Goal: Task Accomplishment & Management: Use online tool/utility

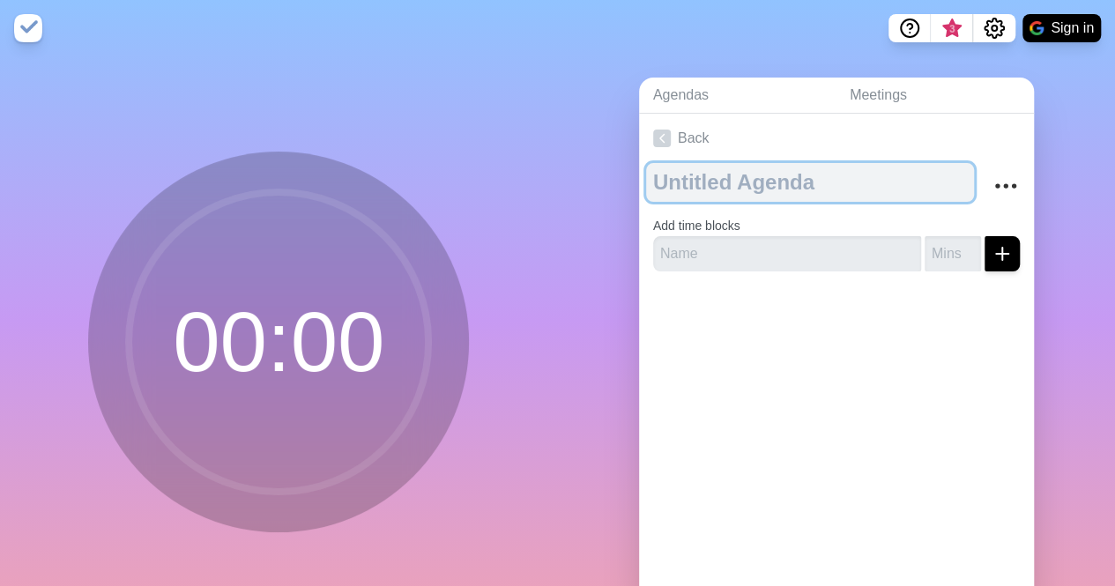
click at [693, 186] on textarea at bounding box center [810, 182] width 328 height 39
type textarea "Meeting"
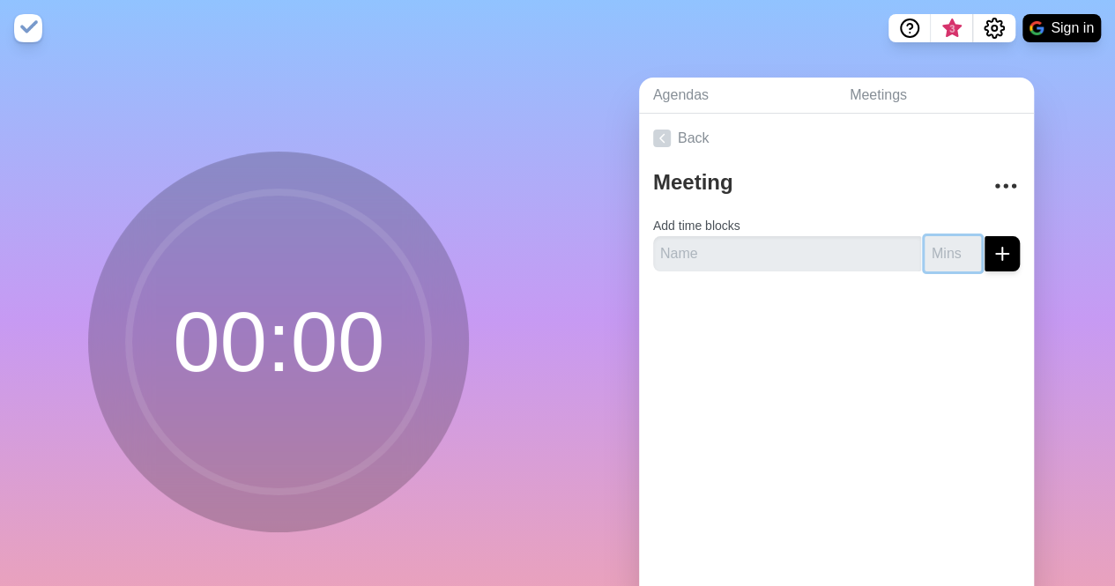
type input "-1"
click at [928, 249] on input "number" at bounding box center [953, 253] width 56 height 35
type input "6"
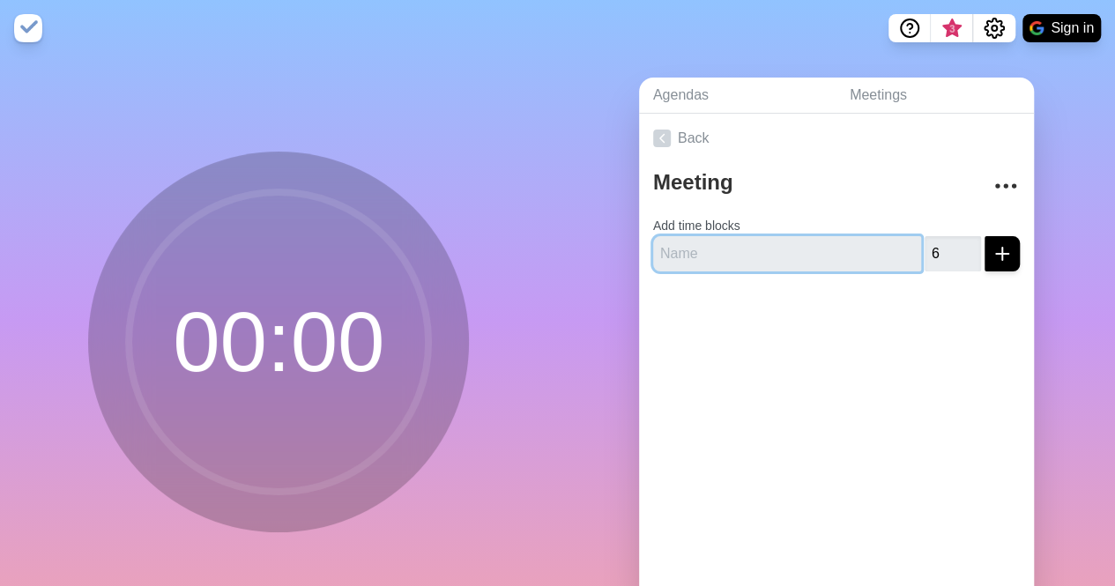
click at [808, 256] on input "text" at bounding box center [787, 253] width 268 height 35
type input "S"
type input "[PERSON_NAME]"
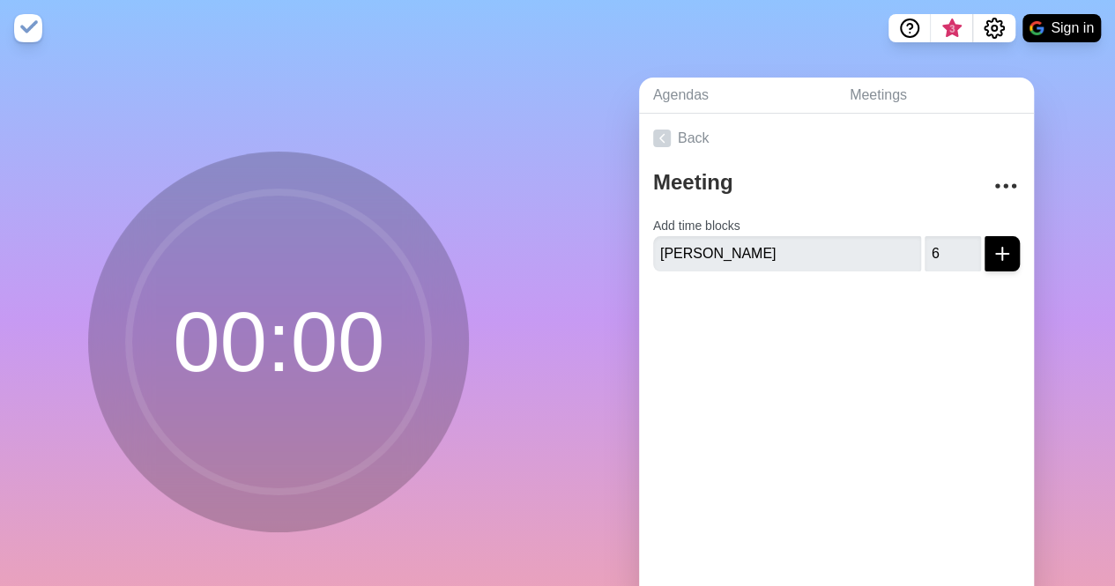
click at [836, 306] on div at bounding box center [836, 321] width 395 height 71
click at [992, 253] on icon "submit" at bounding box center [1002, 253] width 21 height 21
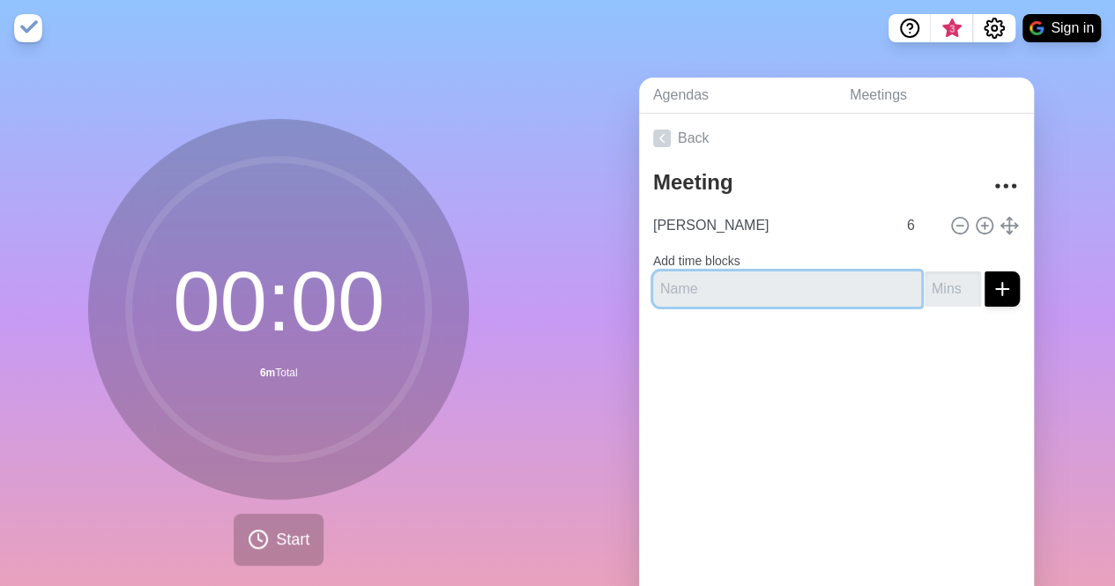
click at [680, 291] on input "text" at bounding box center [787, 288] width 268 height 35
click at [687, 376] on div at bounding box center [836, 356] width 395 height 71
click at [708, 293] on input "text" at bounding box center [787, 288] width 268 height 35
type input "[PERSON_NAME]"
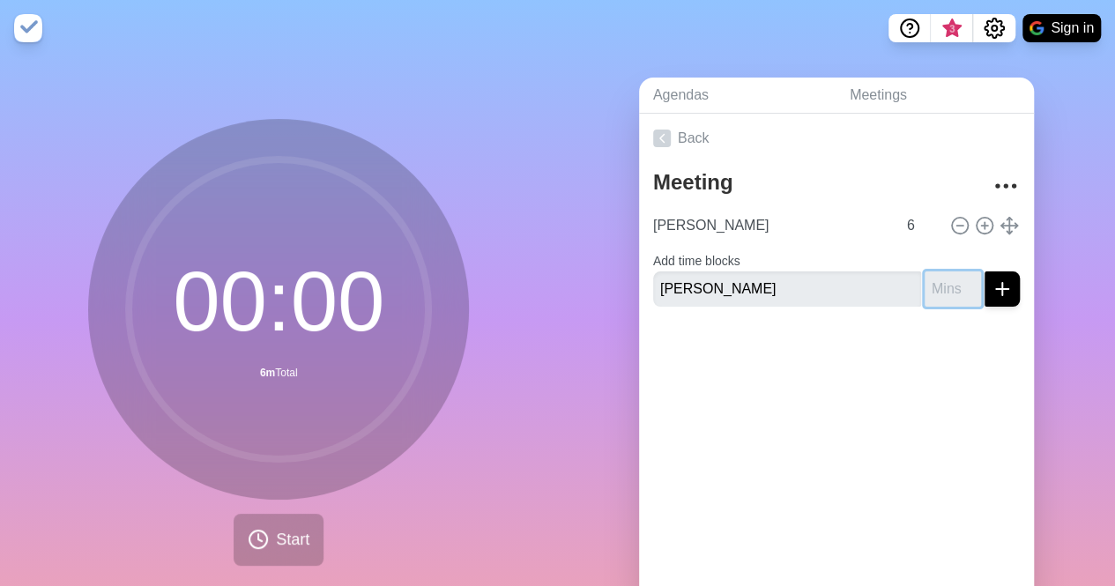
click at [925, 286] on input "number" at bounding box center [953, 288] width 56 height 35
type input "6"
click at [992, 292] on icon "submit" at bounding box center [1002, 289] width 21 height 21
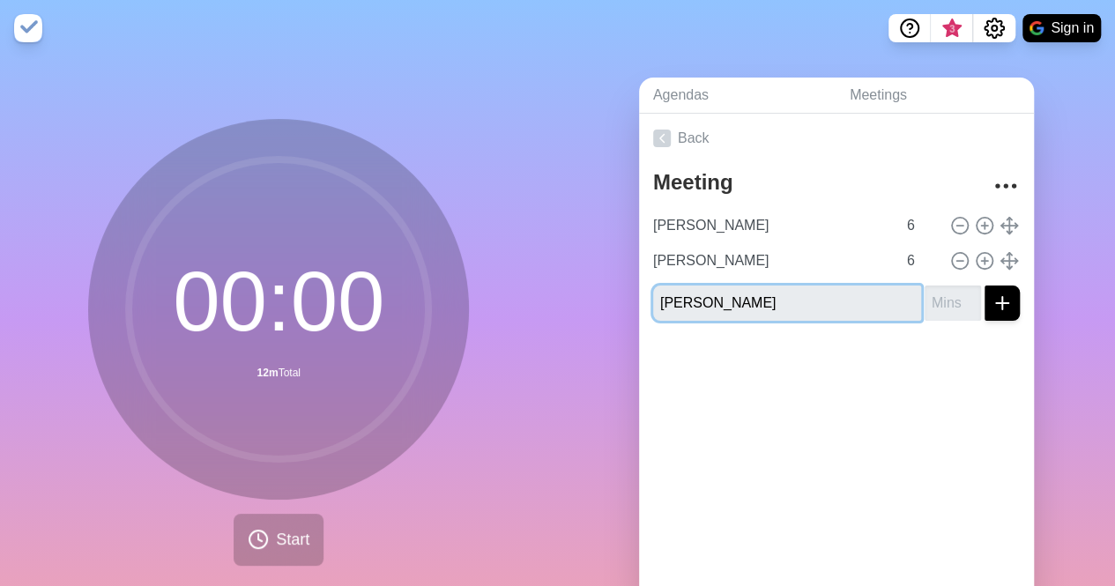
type input "[PERSON_NAME]"
type input "-1"
click at [956, 310] on input "-1" at bounding box center [953, 303] width 56 height 35
type input "6"
click at [1002, 302] on line "submit" at bounding box center [1002, 303] width 0 height 12
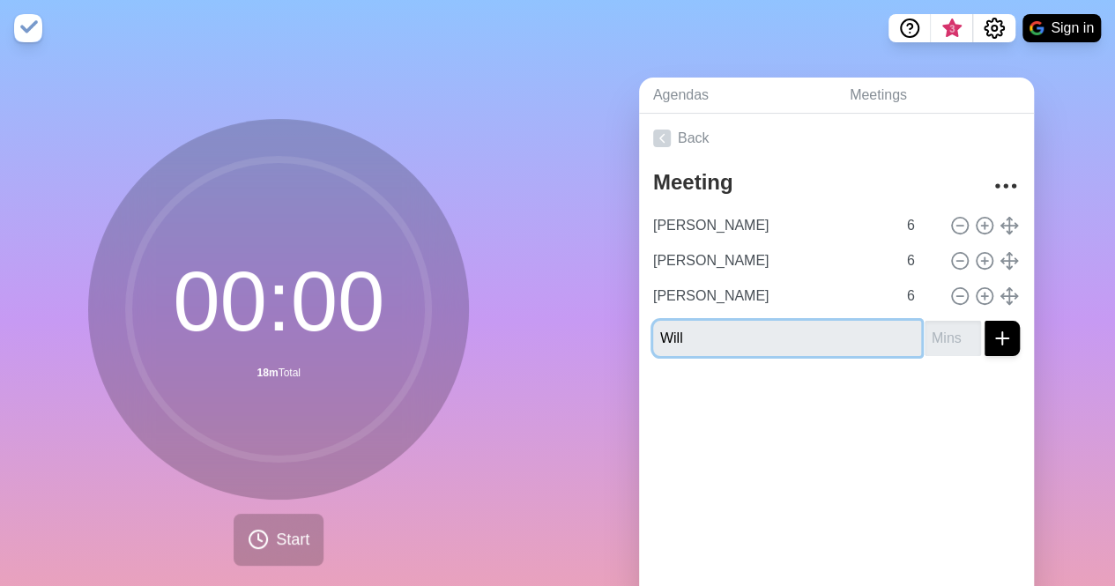
type input "Will"
click at [928, 344] on input "number" at bounding box center [953, 338] width 56 height 35
type input "6"
click at [962, 373] on div at bounding box center [836, 405] width 395 height 71
click at [992, 342] on icon "submit" at bounding box center [1002, 338] width 21 height 21
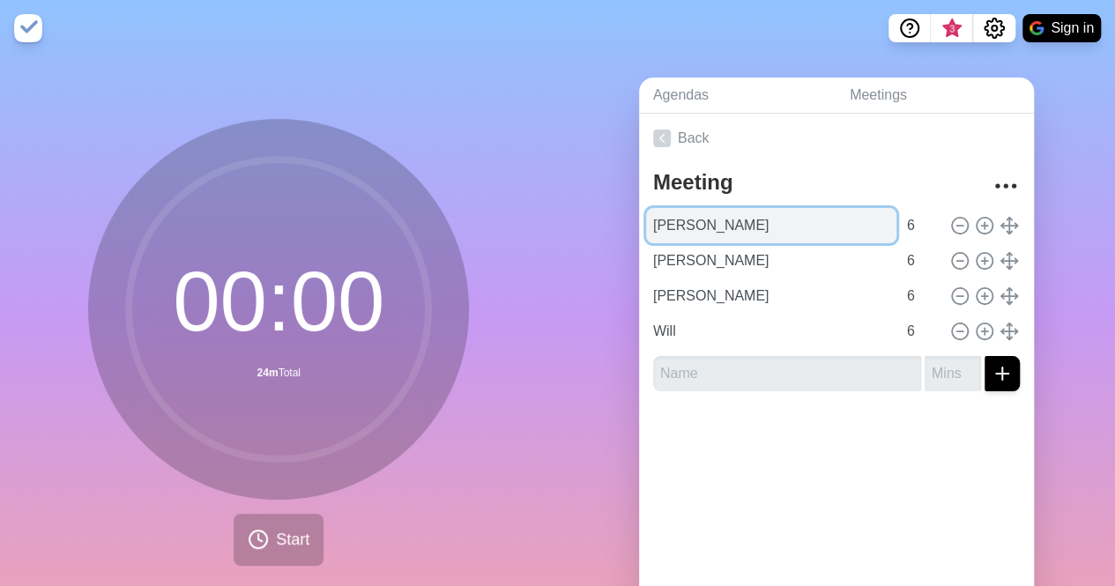
click at [705, 227] on input "[PERSON_NAME]" at bounding box center [771, 225] width 250 height 35
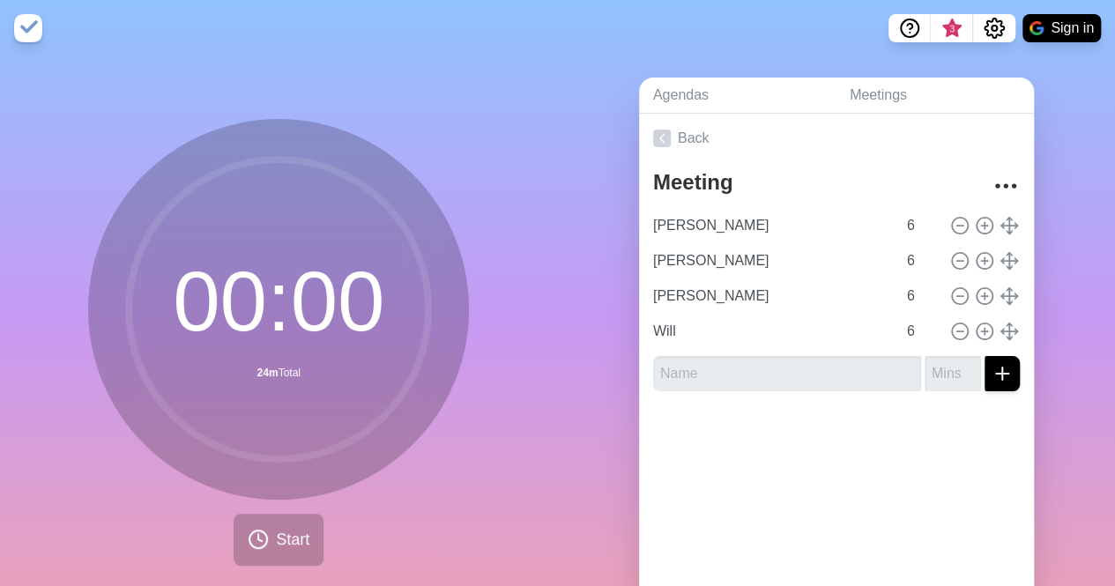
click at [841, 408] on div at bounding box center [836, 440] width 395 height 71
type input "[PERSON_NAME]"
click at [775, 418] on div at bounding box center [836, 440] width 395 height 71
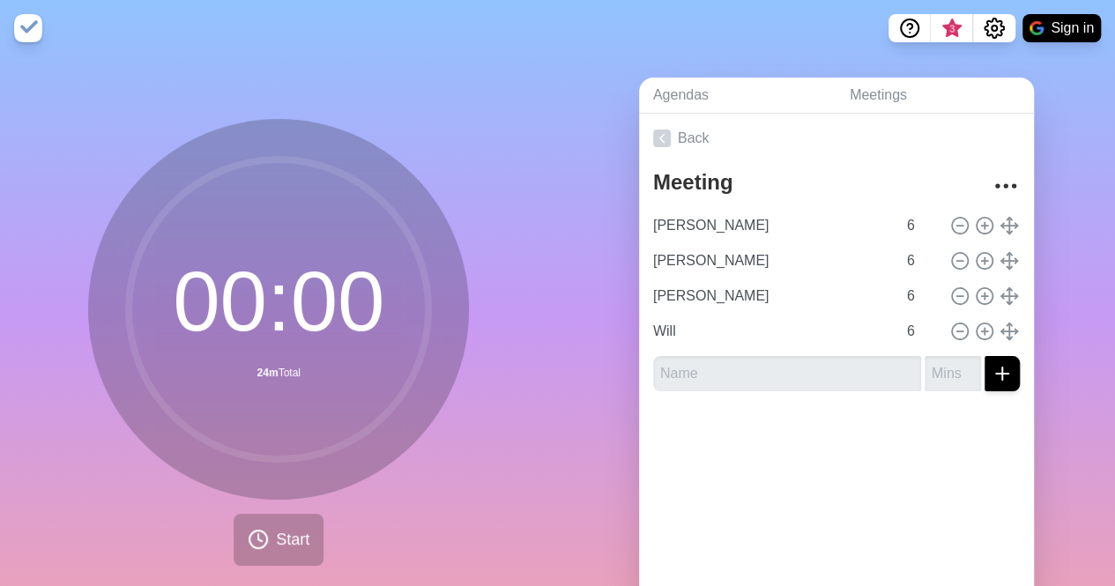
click at [397, 536] on div "00 : 00 24m Total Start" at bounding box center [278, 342] width 381 height 447
type input "Will"
type input "[PERSON_NAME]"
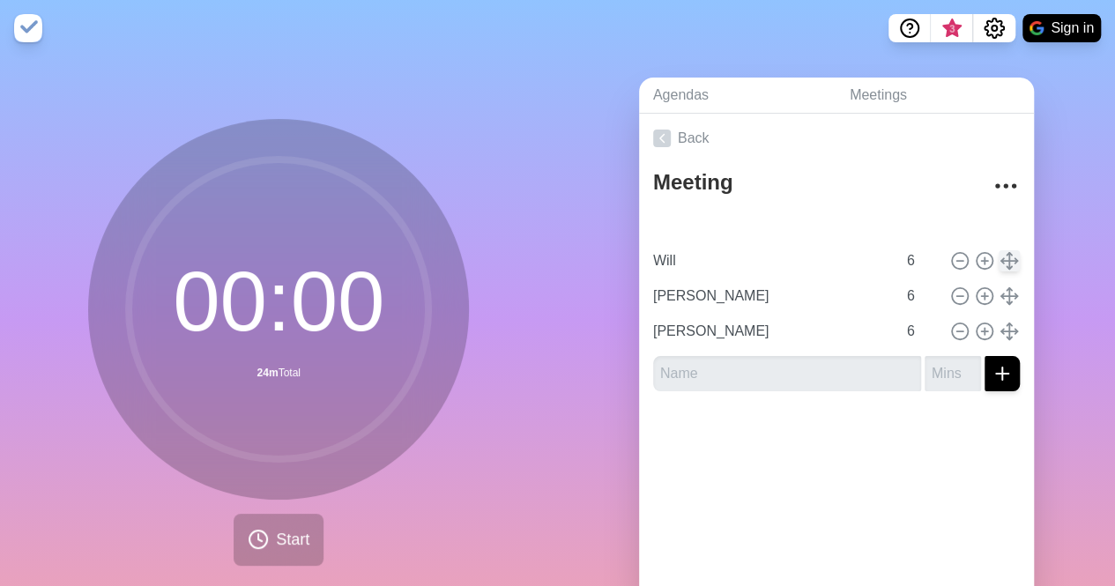
type input "[PERSON_NAME]"
type input "Will"
click at [263, 533] on button "Start" at bounding box center [279, 540] width 90 height 52
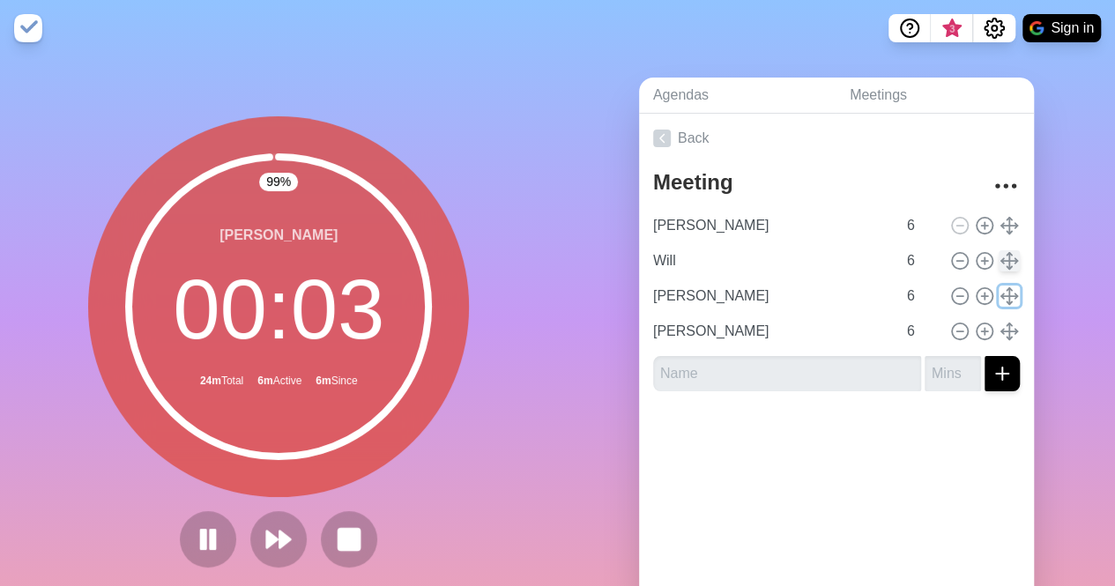
drag, startPoint x: 998, startPoint y: 293, endPoint x: 994, endPoint y: 267, distance: 26.7
drag, startPoint x: 994, startPoint y: 267, endPoint x: 1050, endPoint y: 315, distance: 73.1
click at [1050, 315] on div "Agendas Meetings Back Meeting [PERSON_NAME] 6 Will 6 [PERSON_NAME] 6 [PERSON_NA…" at bounding box center [837, 348] width 558 height 585
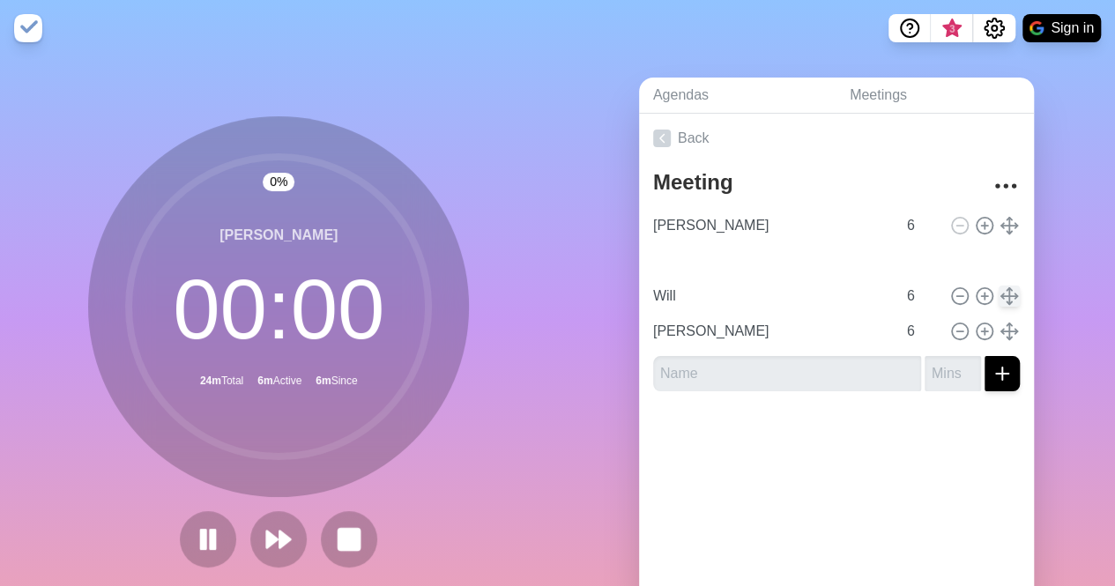
type input "[PERSON_NAME]"
type input "Will"
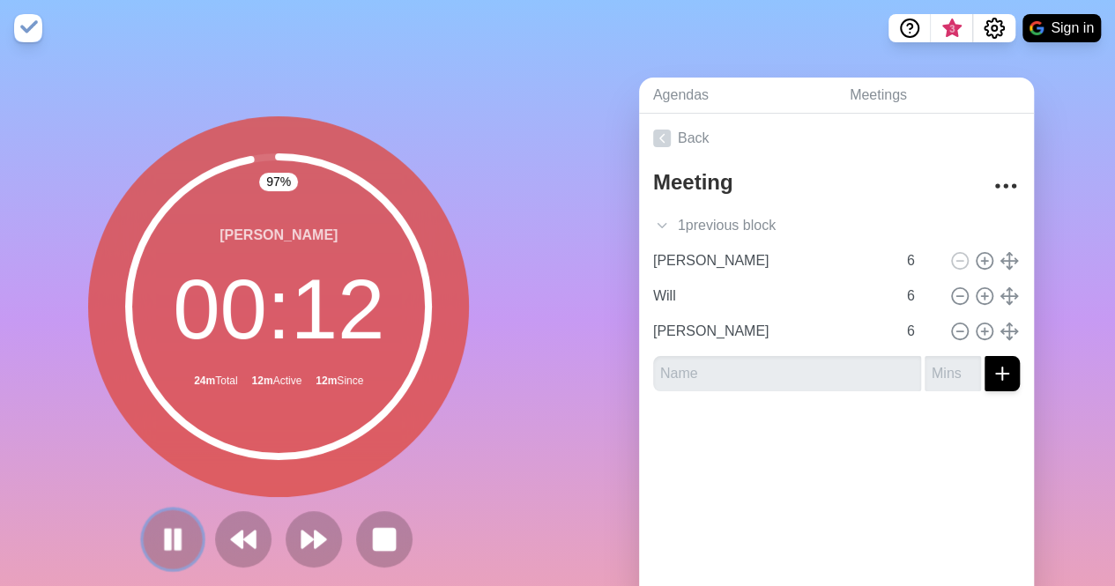
click at [166, 537] on rect at bounding box center [168, 539] width 5 height 19
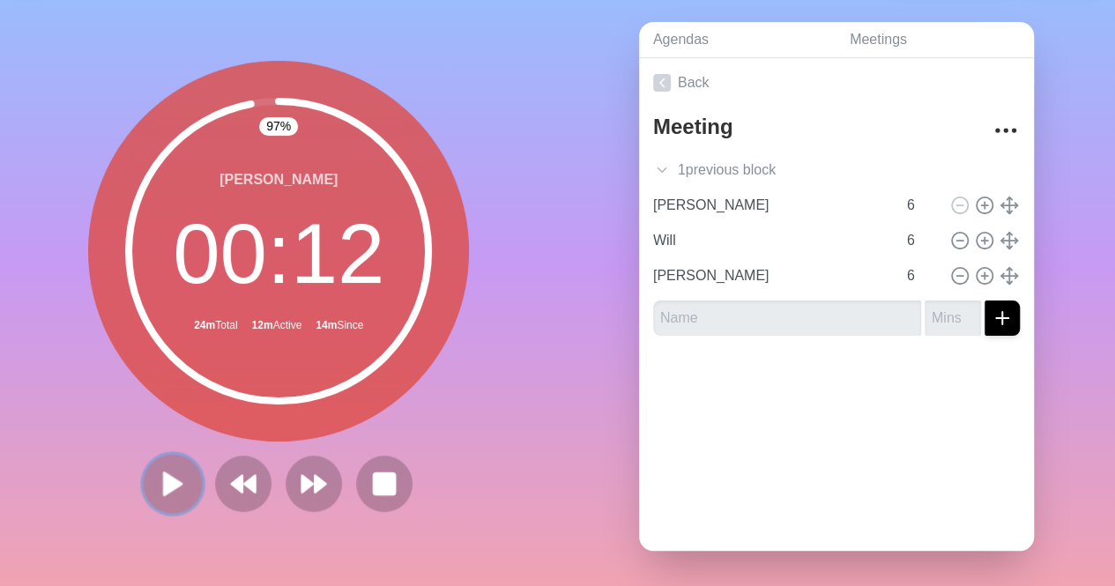
click at [172, 478] on icon at bounding box center [173, 484] width 30 height 30
click at [175, 478] on rect at bounding box center [177, 483] width 4 height 19
click at [187, 457] on button at bounding box center [173, 483] width 59 height 59
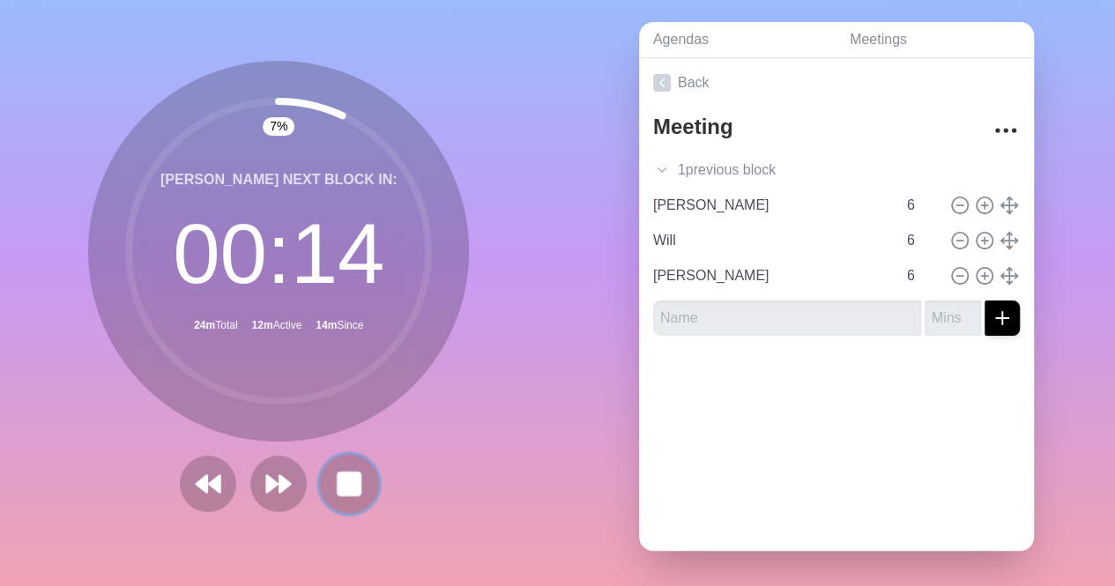
click at [320, 464] on button at bounding box center [349, 483] width 59 height 59
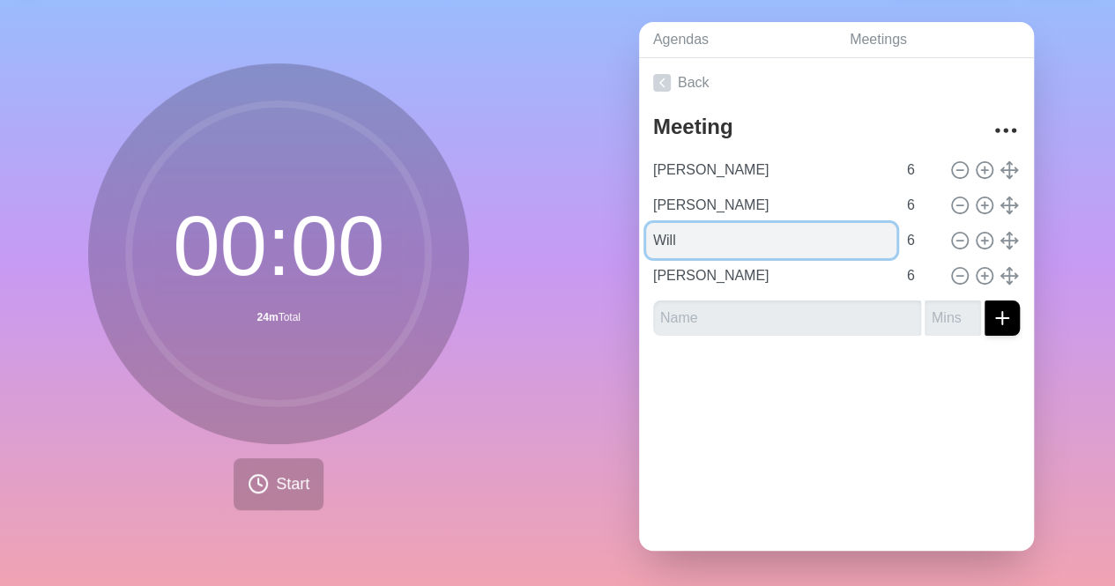
click at [836, 223] on input "Will" at bounding box center [771, 240] width 250 height 35
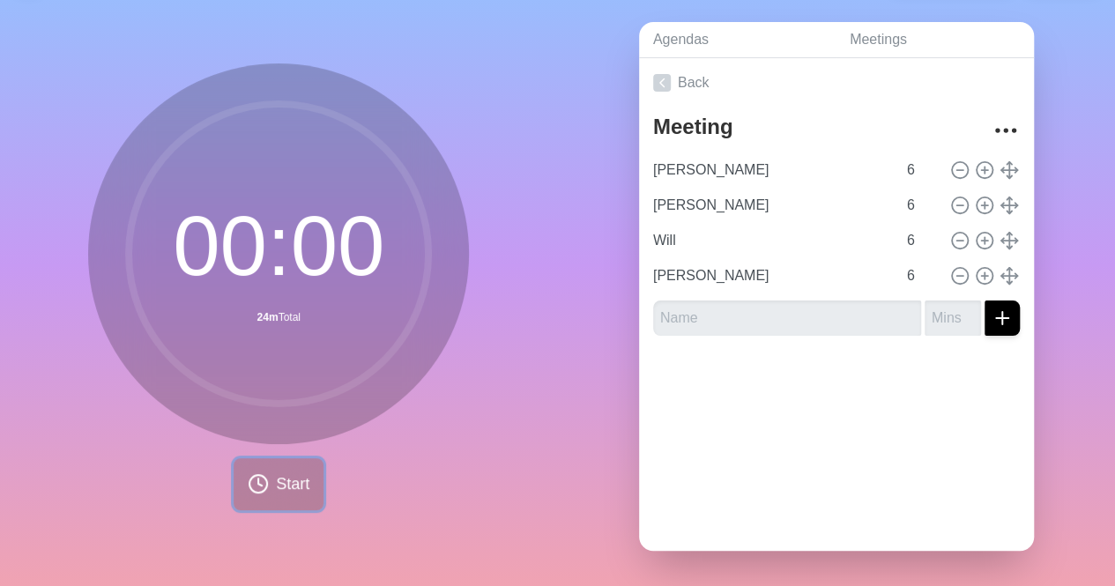
click at [293, 472] on span "Start" at bounding box center [292, 484] width 33 height 24
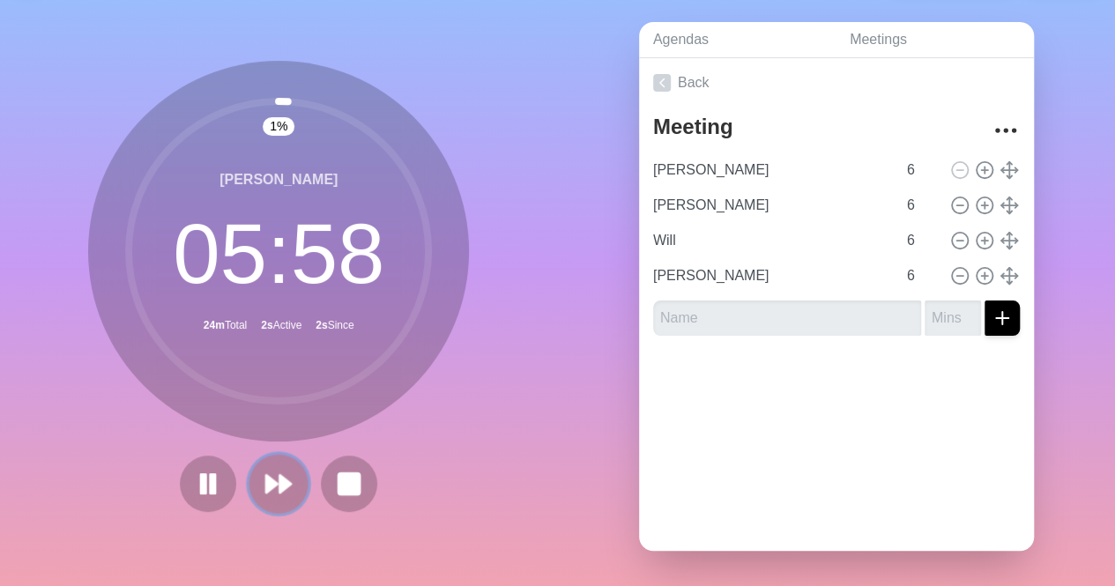
click at [288, 473] on button at bounding box center [278, 483] width 59 height 59
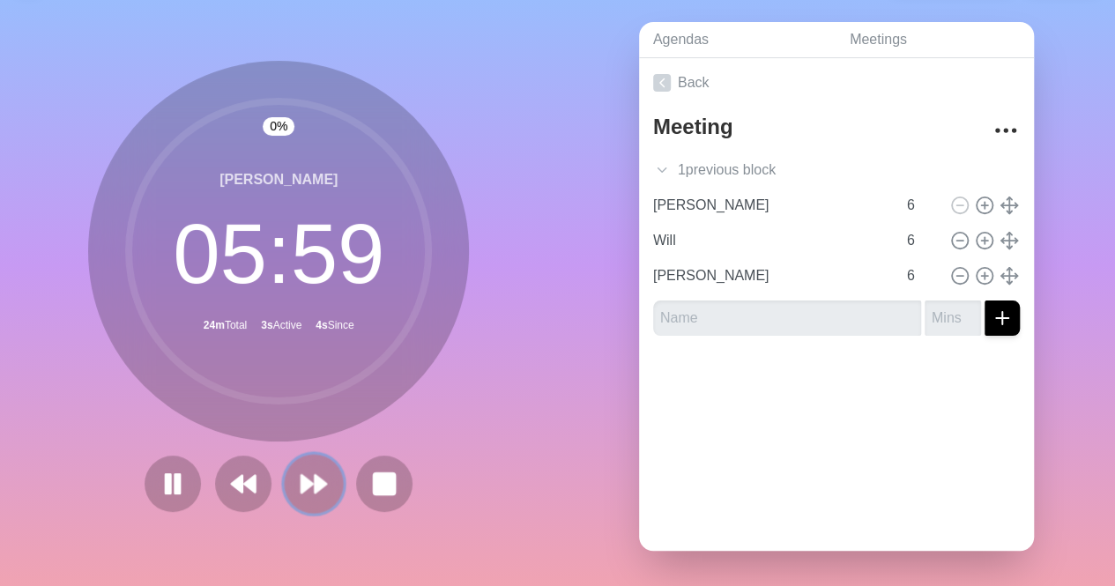
click at [307, 475] on icon at bounding box center [314, 484] width 30 height 30
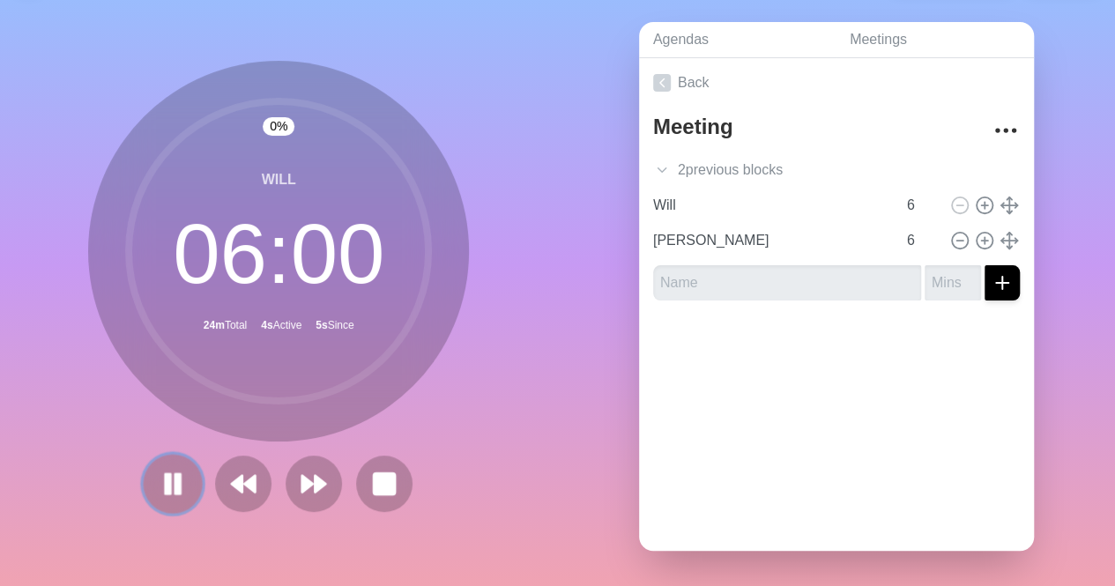
click at [166, 480] on rect at bounding box center [168, 483] width 5 height 19
drag, startPoint x: 956, startPoint y: 228, endPoint x: 956, endPoint y: 191, distance: 37.0
click at [956, 191] on div "[PERSON_NAME] 6 [PERSON_NAME] 6 Will 6 [PERSON_NAME] 6" at bounding box center [836, 223] width 367 height 71
type input "Will"
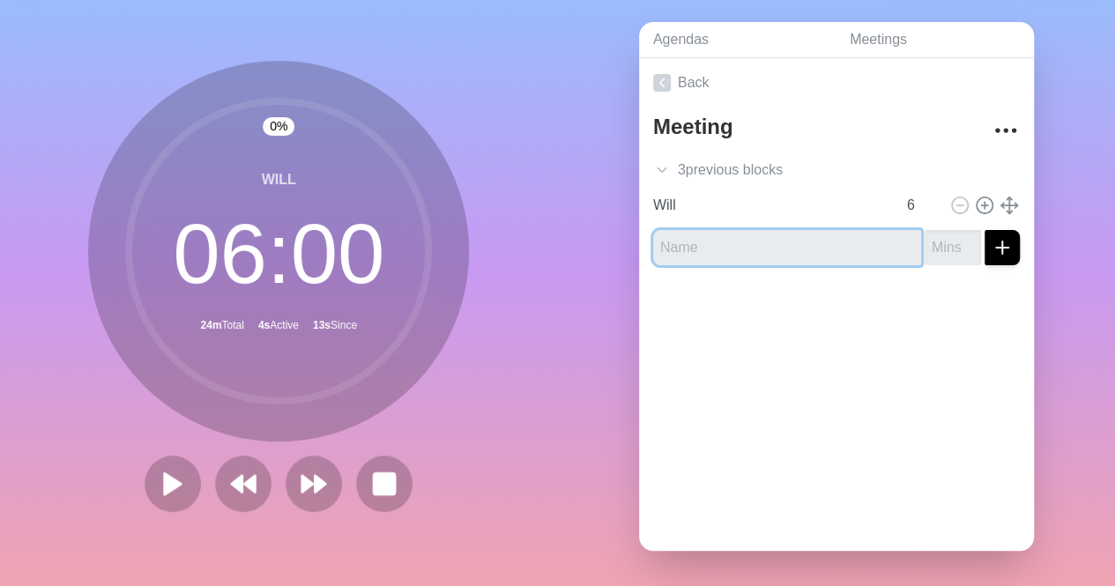
click at [721, 231] on input "text" at bounding box center [787, 247] width 268 height 35
type input "[PERSON_NAME]"
click at [657, 168] on polyline at bounding box center [661, 170] width 8 height 4
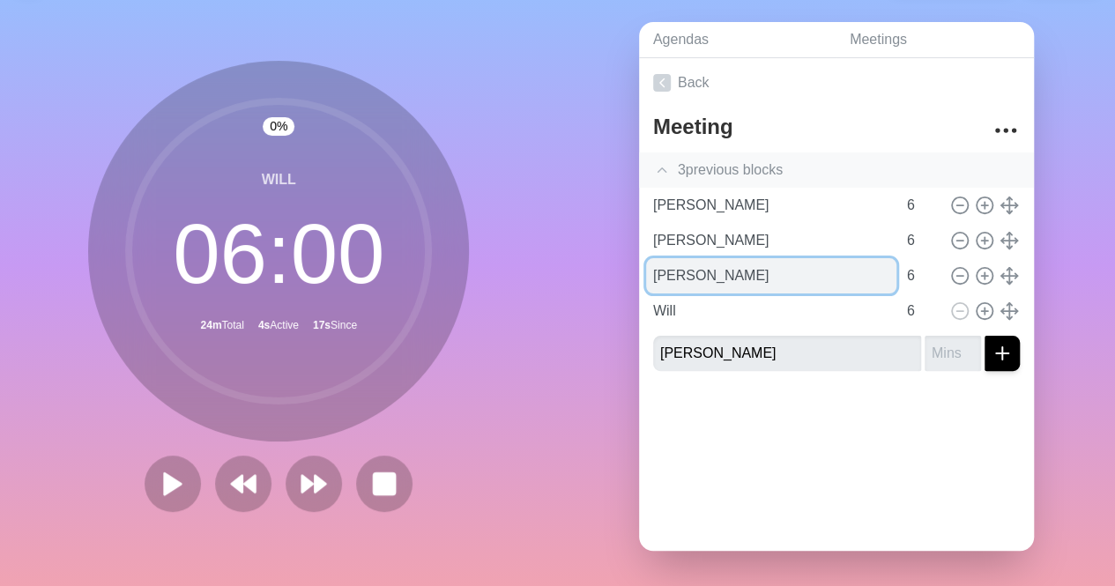
click at [698, 265] on input "[PERSON_NAME]" at bounding box center [771, 275] width 250 height 35
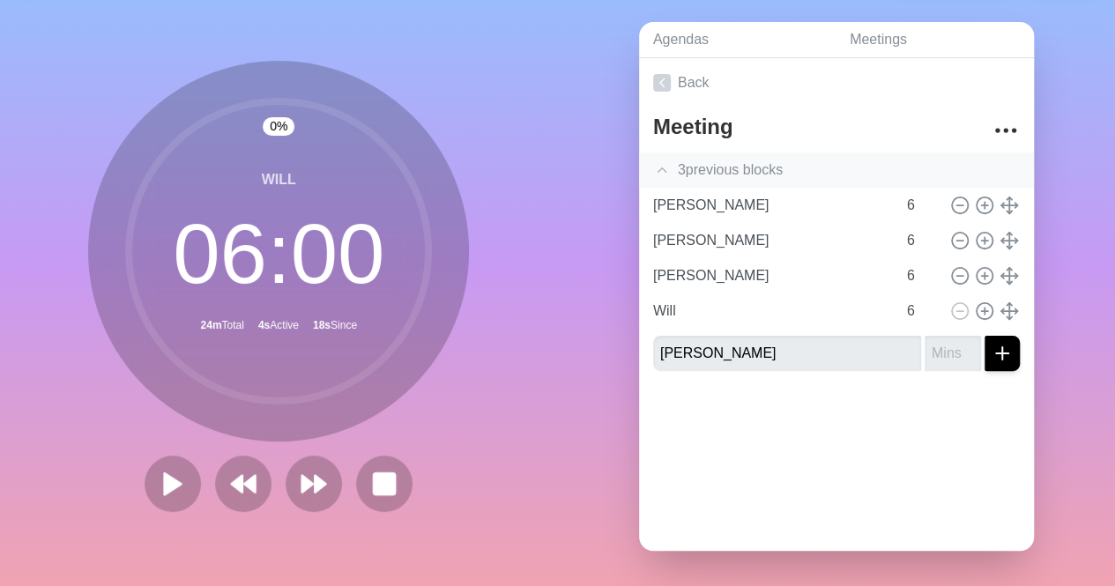
click at [221, 435] on div "0 % Will 06 : 00 24m Total 4s Active 18s Since" at bounding box center [278, 286] width 381 height 451
click at [237, 469] on icon at bounding box center [243, 484] width 30 height 30
click at [245, 475] on polygon at bounding box center [250, 484] width 11 height 18
click at [275, 283] on circle at bounding box center [279, 251] width 300 height 300
click at [292, 258] on circle at bounding box center [279, 251] width 300 height 300
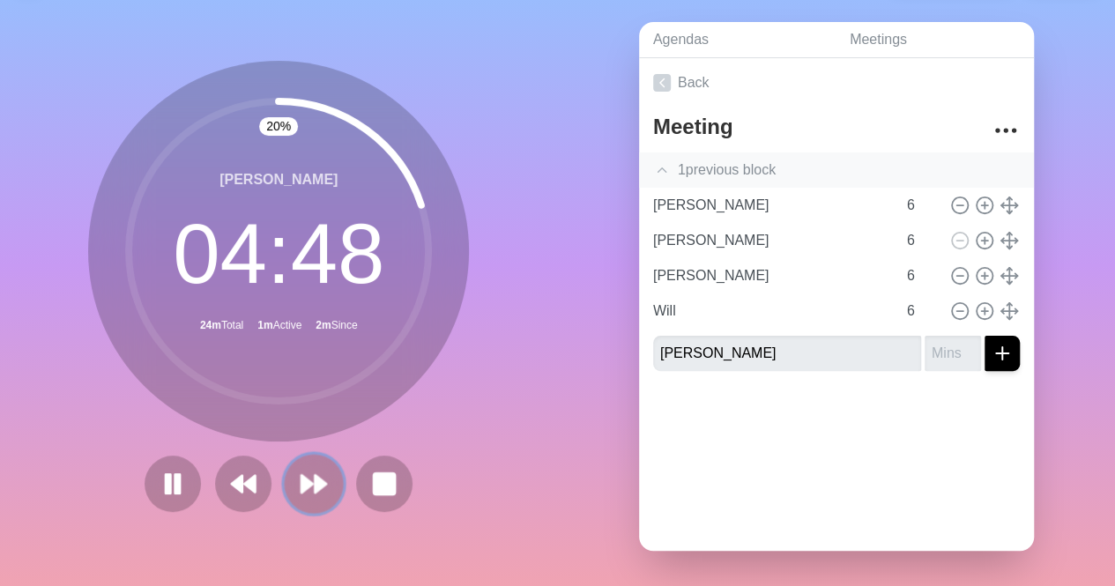
click at [316, 479] on polygon at bounding box center [321, 484] width 11 height 18
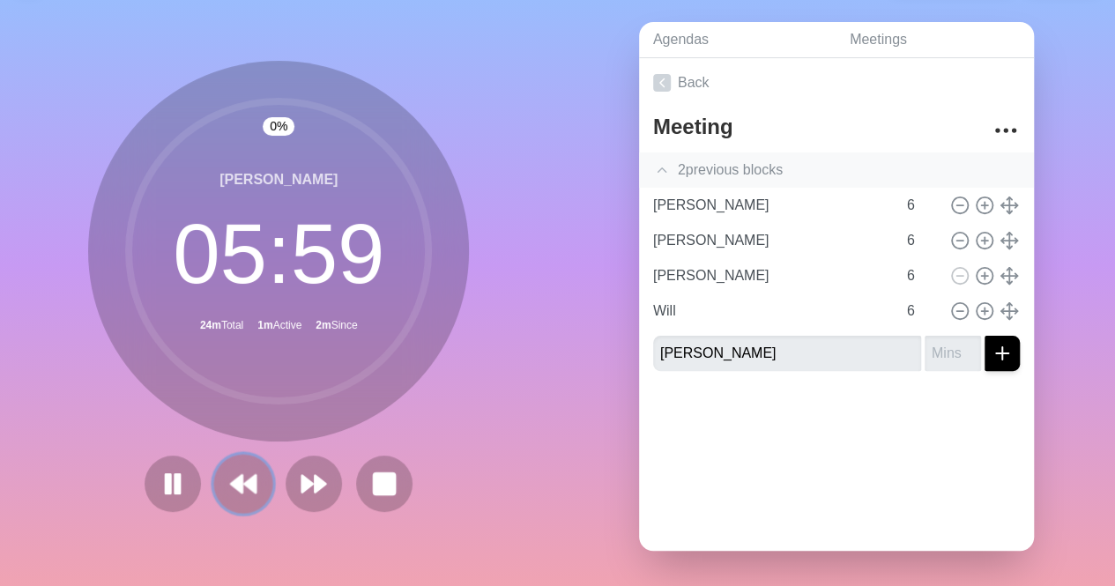
click at [234, 480] on polygon at bounding box center [236, 484] width 11 height 18
click at [282, 250] on circle at bounding box center [279, 251] width 300 height 300
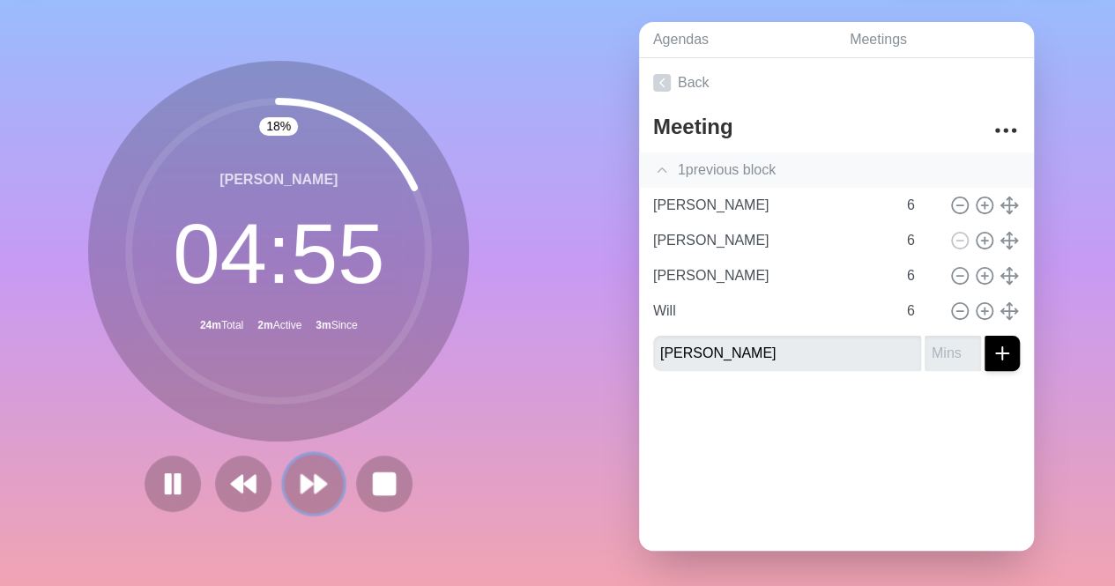
click at [316, 477] on polygon at bounding box center [321, 484] width 11 height 18
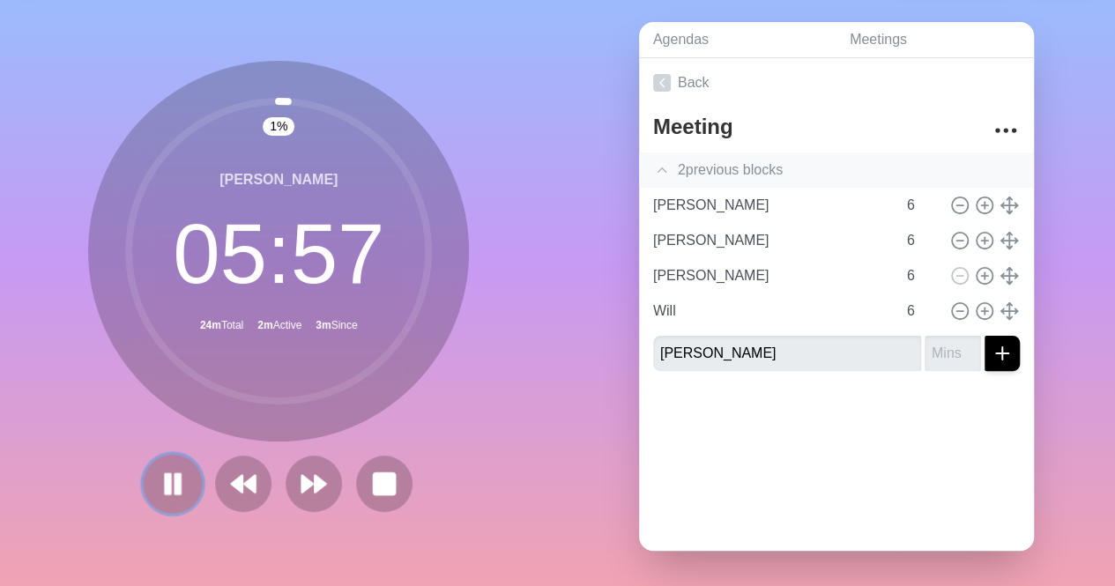
click at [166, 474] on rect at bounding box center [168, 483] width 5 height 19
click at [183, 480] on button at bounding box center [173, 483] width 59 height 59
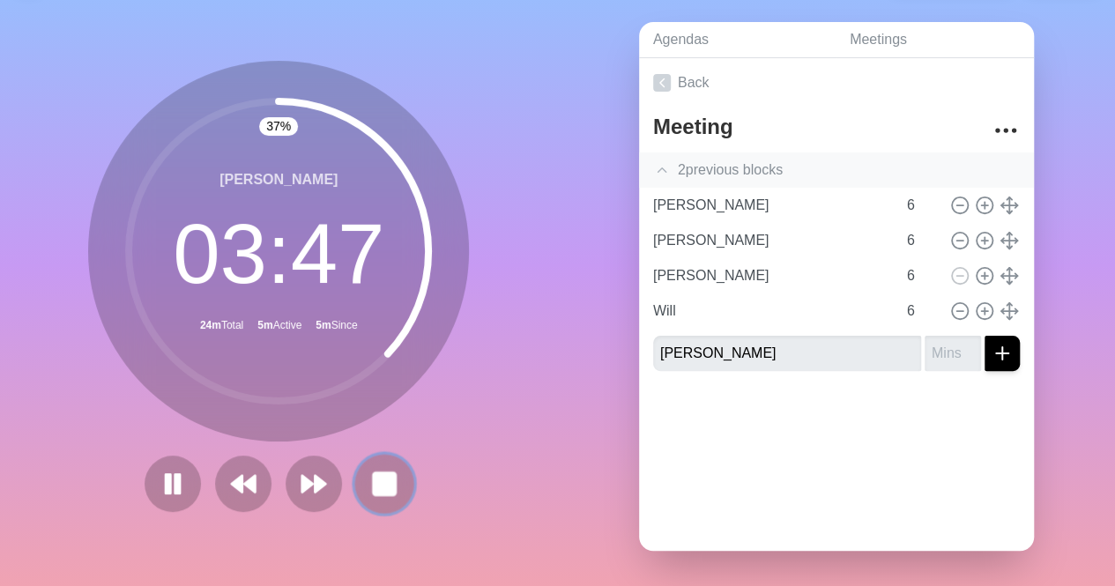
click at [383, 472] on rect at bounding box center [385, 483] width 22 height 22
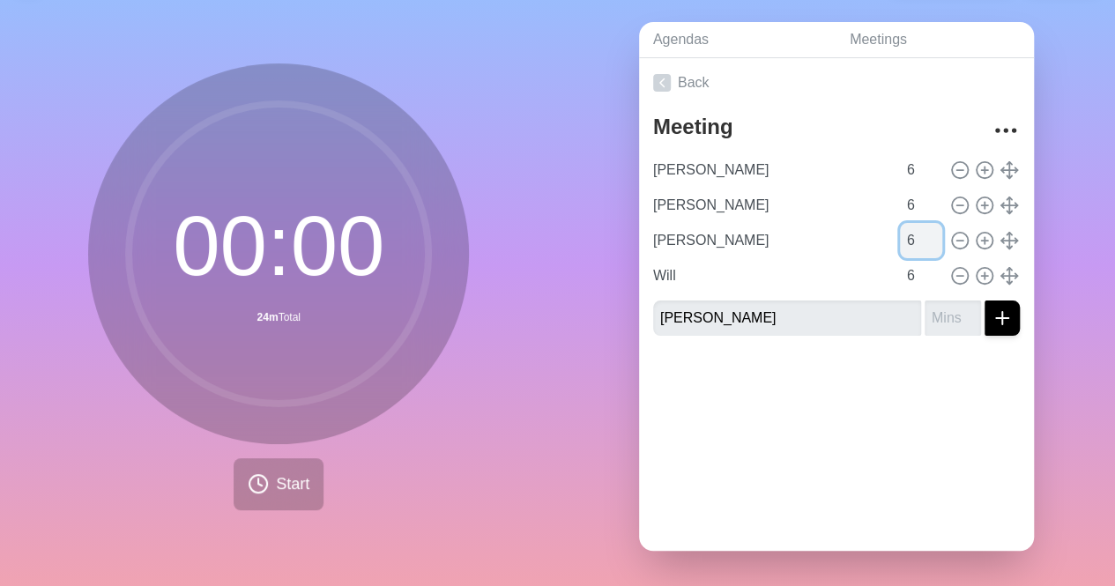
click at [900, 223] on input "6" at bounding box center [921, 240] width 42 height 35
type input "4"
click at [851, 435] on div "Back Meeting [PERSON_NAME] 6 [PERSON_NAME] 6 [PERSON_NAME] 4 Will 6 [PERSON_NAM…" at bounding box center [836, 304] width 395 height 493
click at [282, 476] on span "Start" at bounding box center [292, 484] width 33 height 24
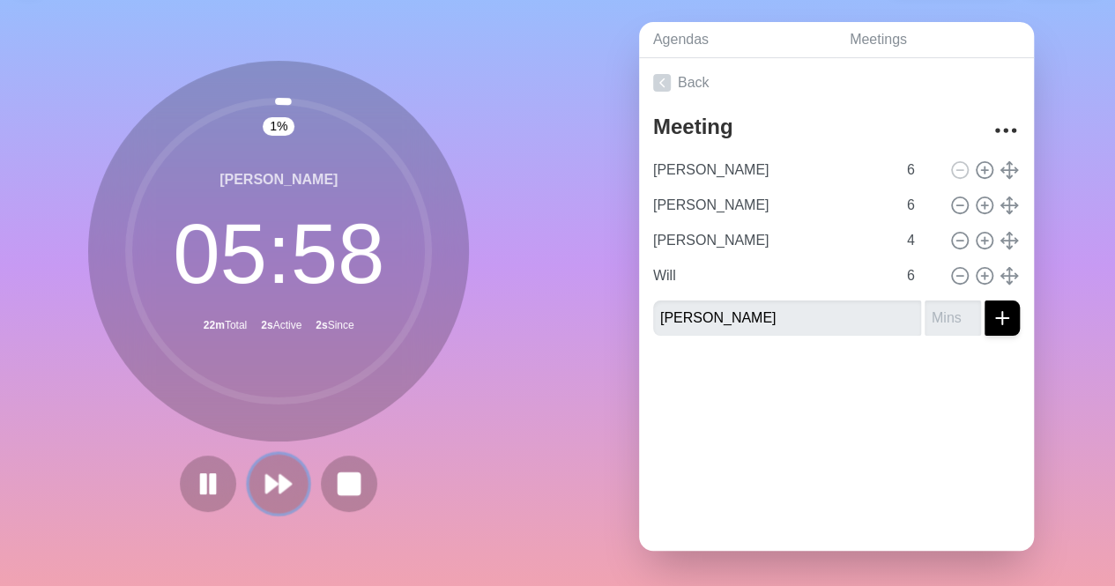
click at [283, 454] on button at bounding box center [278, 483] width 59 height 59
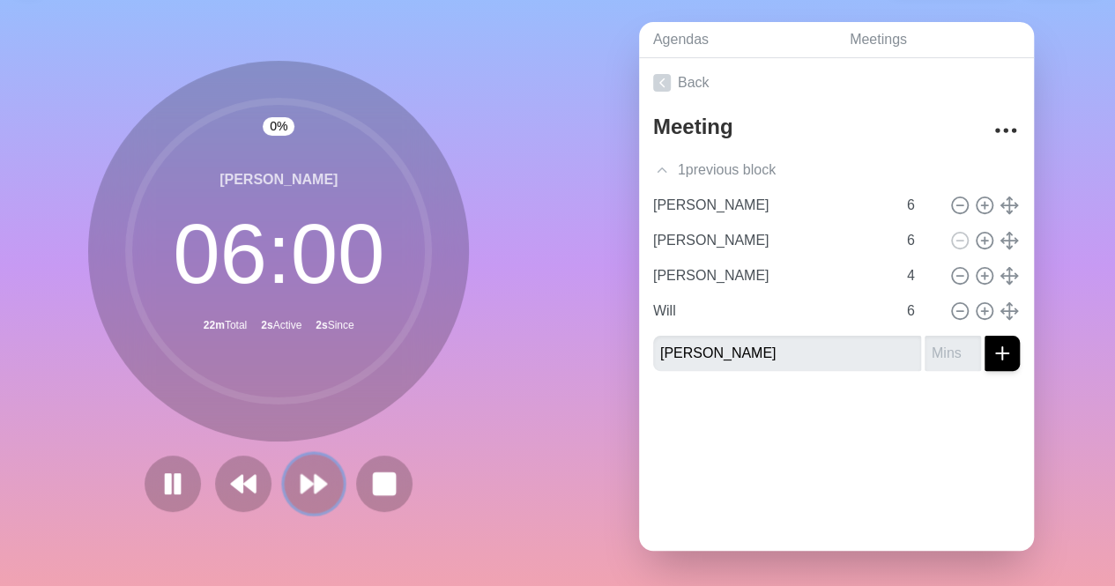
click at [285, 454] on button at bounding box center [314, 483] width 59 height 59
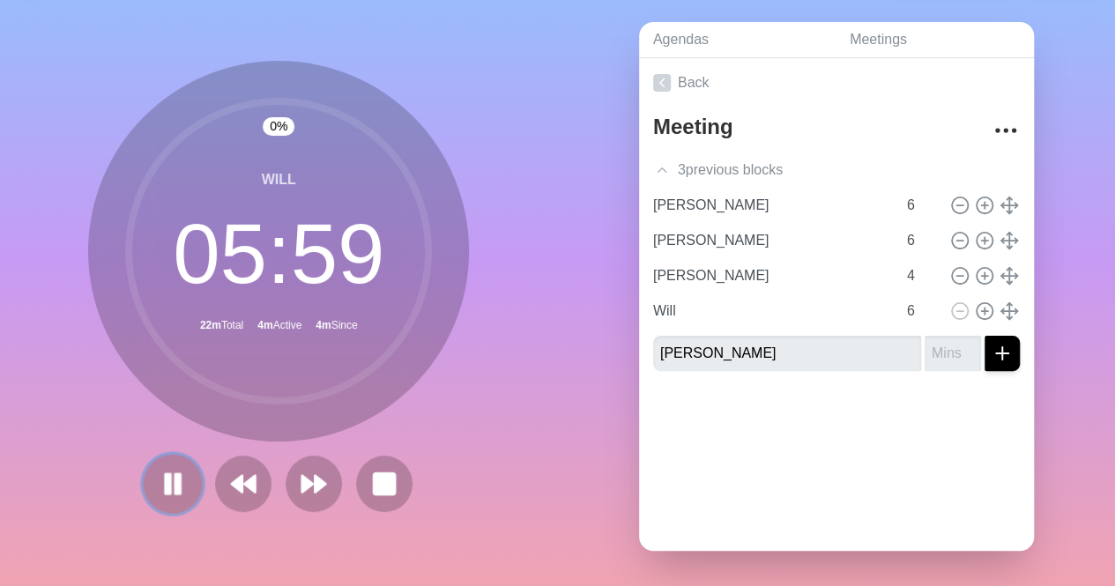
click at [144, 472] on button at bounding box center [173, 483] width 59 height 59
click at [608, 482] on div "Agendas Meetings Back Meeting 3 previous block s [PERSON_NAME] 6 [PERSON_NAME] …" at bounding box center [837, 293] width 558 height 585
click at [164, 473] on polygon at bounding box center [173, 483] width 18 height 22
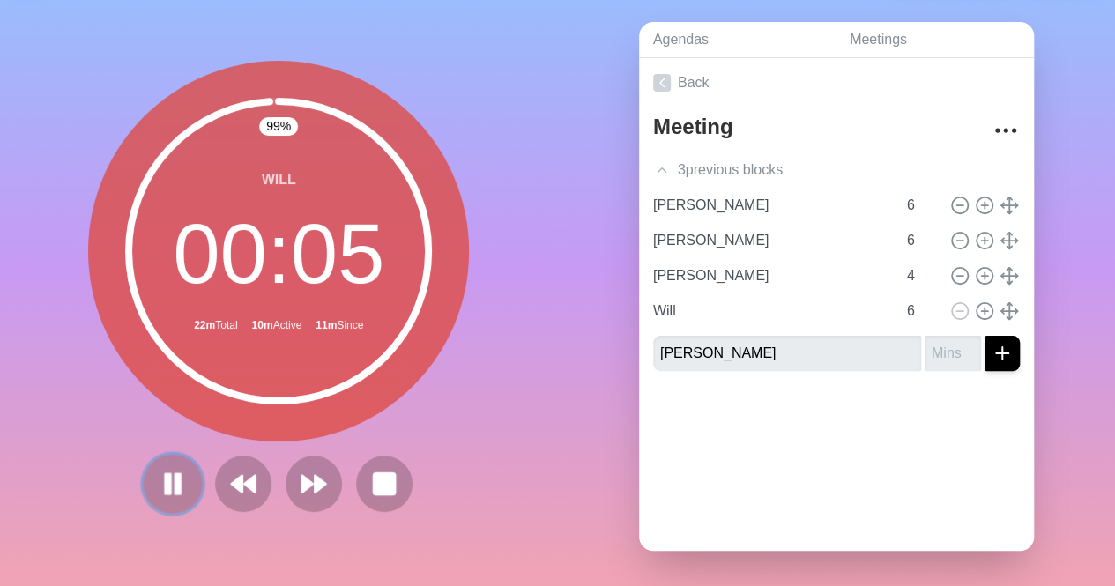
click at [144, 477] on button at bounding box center [173, 483] width 59 height 59
click at [387, 474] on rect at bounding box center [385, 483] width 22 height 22
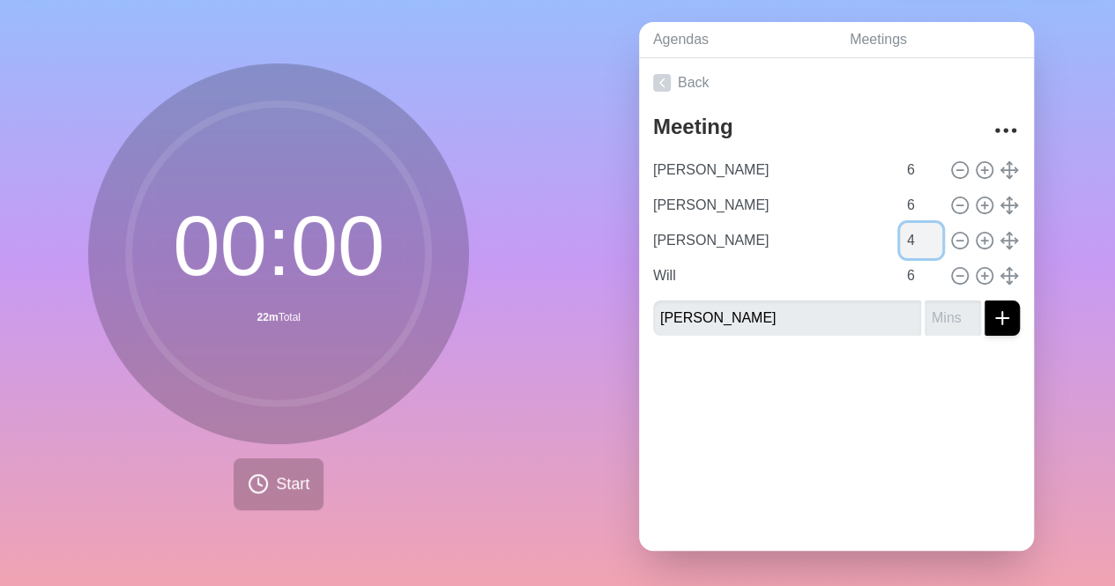
click at [900, 227] on input "4" at bounding box center [921, 240] width 42 height 35
type input "6"
click at [952, 350] on div at bounding box center [836, 385] width 395 height 71
drag, startPoint x: 889, startPoint y: 272, endPoint x: 895, endPoint y: 256, distance: 17.8
drag, startPoint x: 895, startPoint y: 256, endPoint x: 844, endPoint y: 329, distance: 89.2
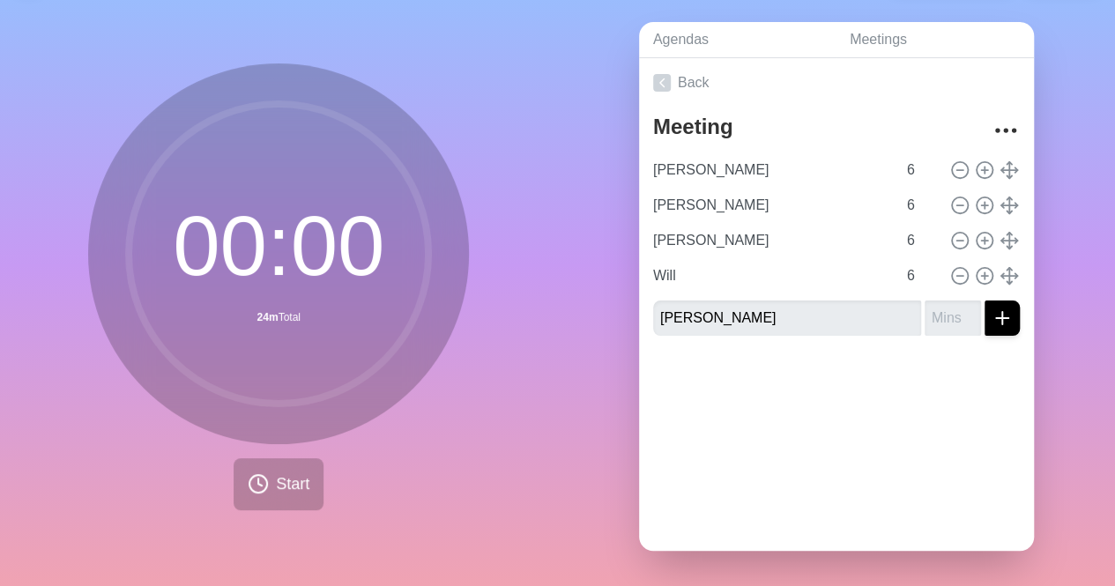
click at [844, 329] on div "Meeting [PERSON_NAME] 6 [PERSON_NAME] 6 [PERSON_NAME] 6 Will 6 [PERSON_NAME]" at bounding box center [836, 229] width 395 height 242
click at [893, 293] on form "[PERSON_NAME]" at bounding box center [836, 314] width 367 height 42
click at [900, 267] on input "6" at bounding box center [921, 275] width 42 height 35
type input "1"
click at [792, 405] on div "Back Meeting [PERSON_NAME] 6 [PERSON_NAME] 6 [PERSON_NAME] 6 Will 1 [PERSON_NAM…" at bounding box center [836, 304] width 395 height 493
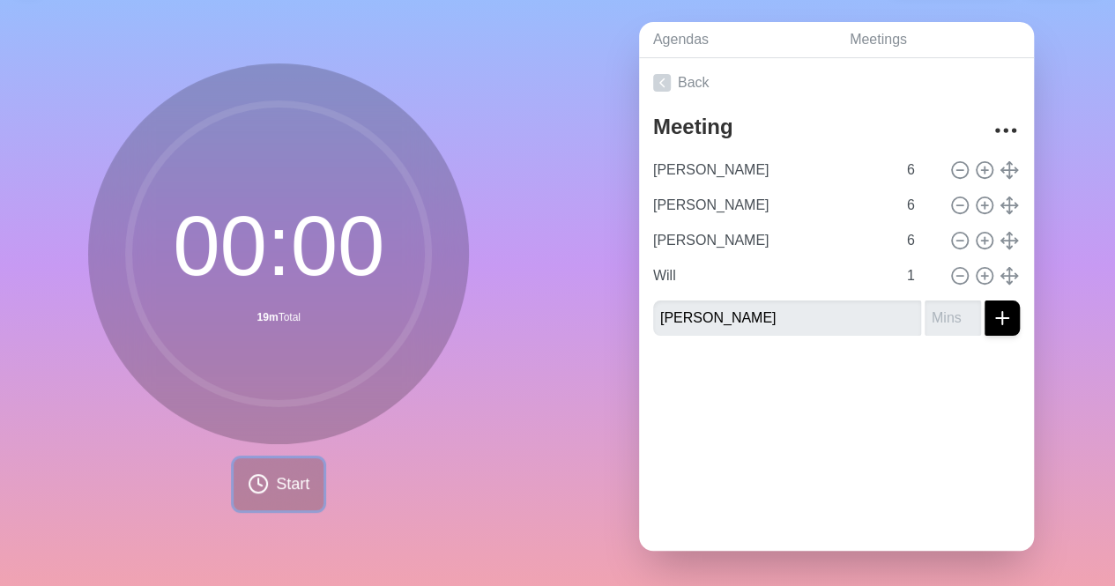
click at [287, 476] on span "Start" at bounding box center [292, 484] width 33 height 24
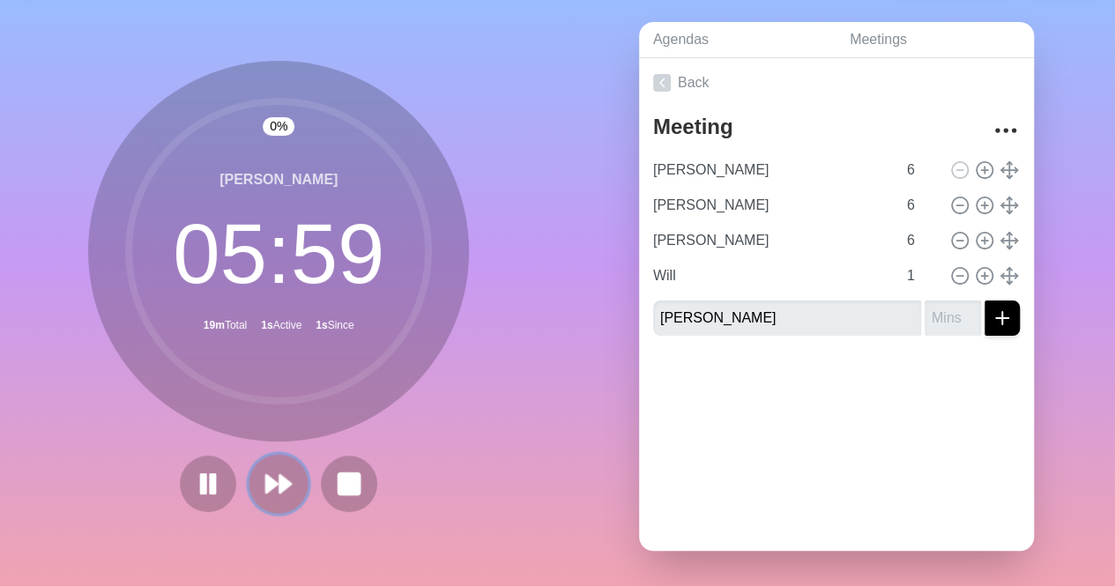
click at [268, 487] on button at bounding box center [278, 483] width 59 height 59
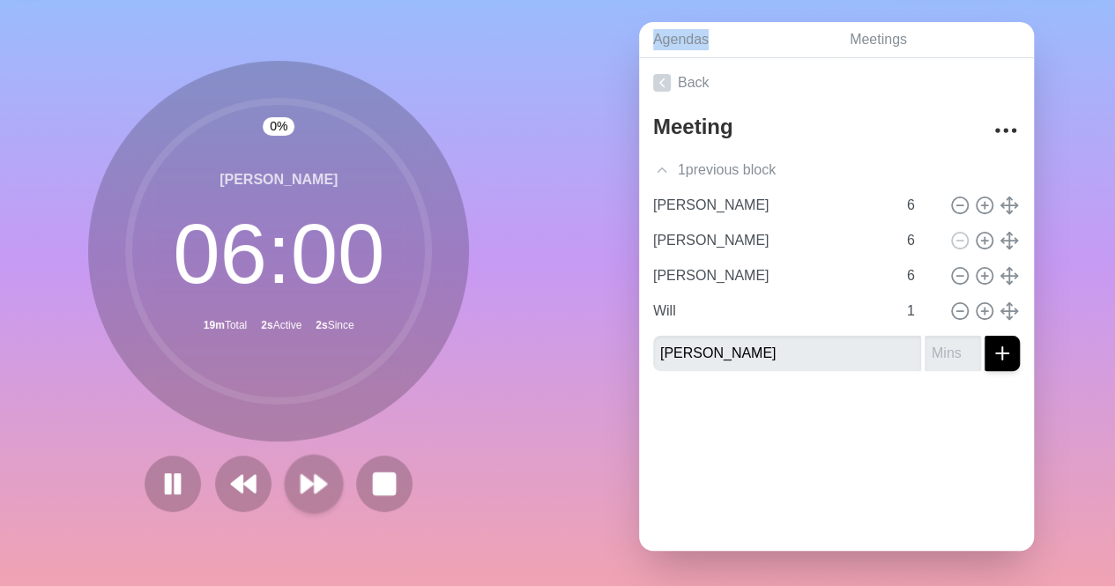
click at [268, 487] on div at bounding box center [278, 484] width 282 height 56
click at [316, 475] on polygon at bounding box center [321, 484] width 11 height 18
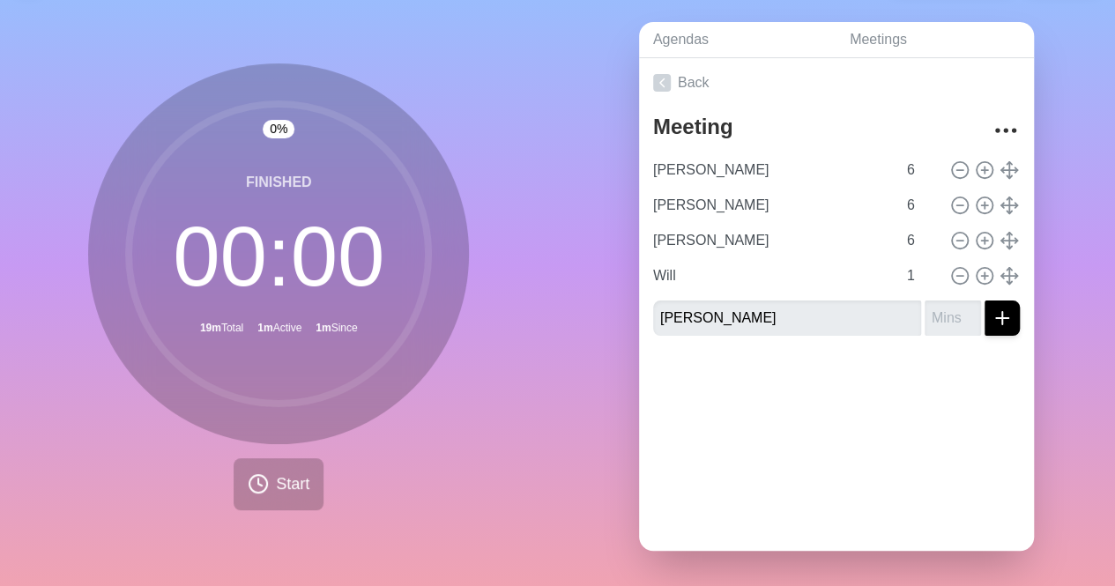
click at [527, 429] on div "0 % Finished 00 : 00 19m Total 1m Active 1m Since Start" at bounding box center [279, 293] width 558 height 585
type input "Will"
type input "1"
type input "[PERSON_NAME]"
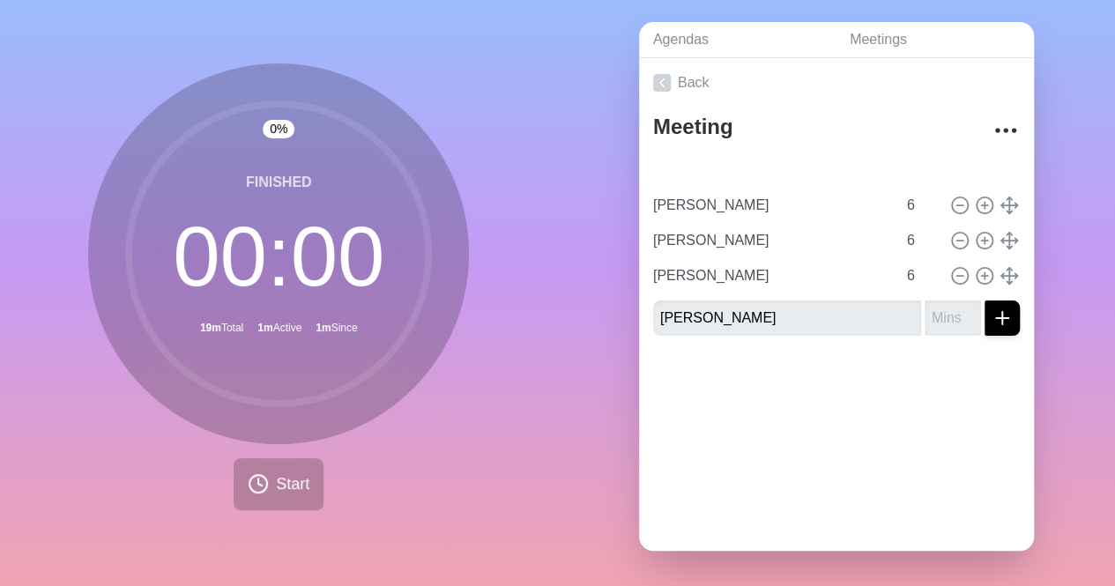
type input "[PERSON_NAME]"
type input "6"
click at [989, 384] on div at bounding box center [836, 385] width 395 height 71
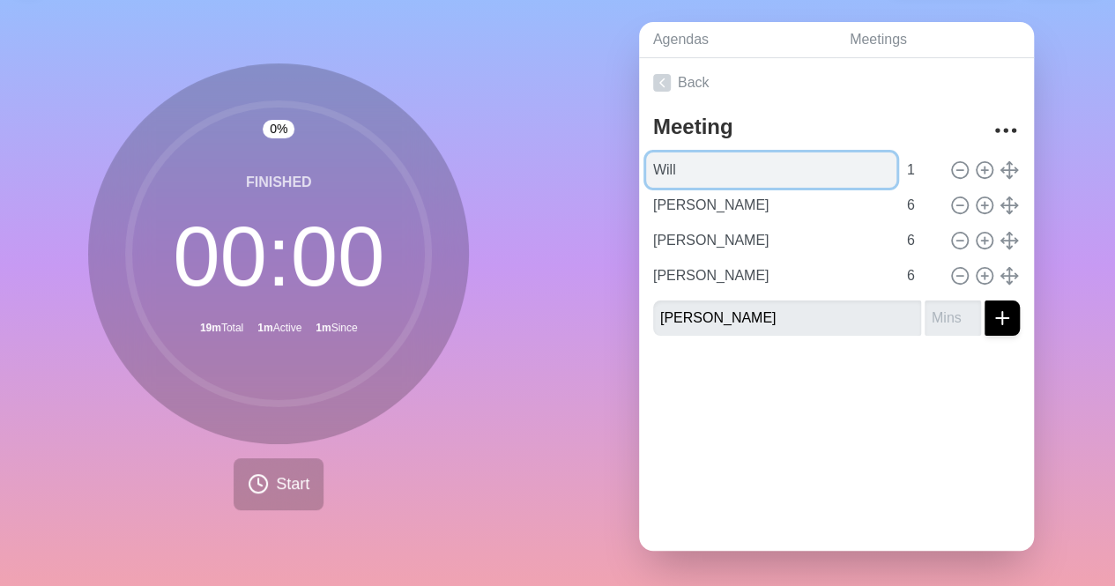
click at [793, 152] on input "Will" at bounding box center [771, 169] width 250 height 35
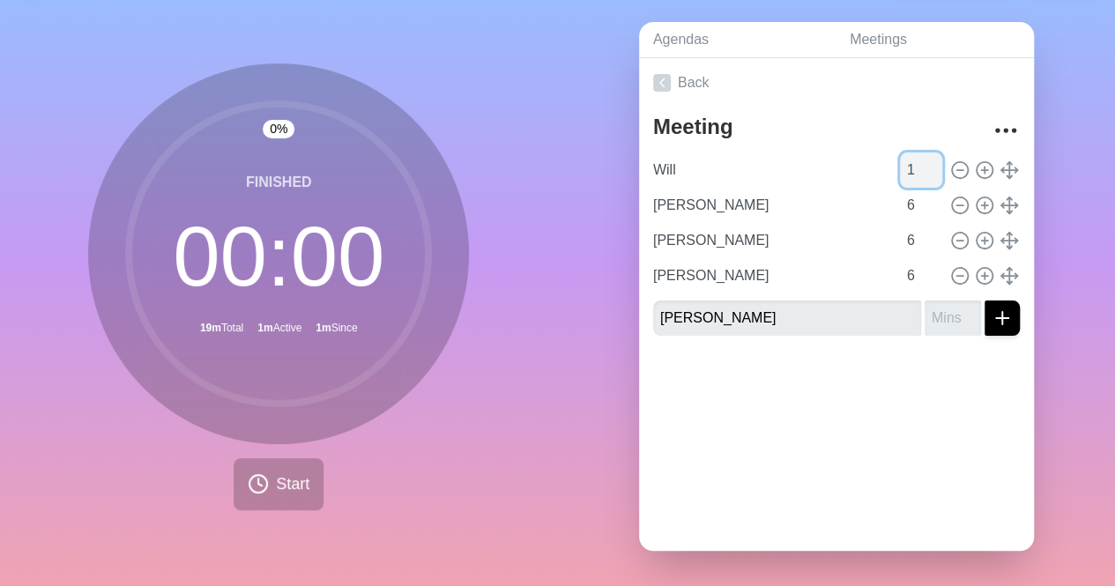
click at [900, 157] on input "1" at bounding box center [921, 169] width 42 height 35
click at [434, 528] on div "0 % Finished 00 : 00 19m Total 1m Active 1m Since Start" at bounding box center [279, 293] width 558 height 585
click at [529, 344] on div "0 % Finished 00 : 00 19m Total 1m Active 1m Since Start" at bounding box center [279, 293] width 558 height 585
click at [226, 505] on div "0 % Finished 00 : 00 19m Total 1m Active 1m Since Start" at bounding box center [279, 293] width 558 height 585
